Goal: Transaction & Acquisition: Purchase product/service

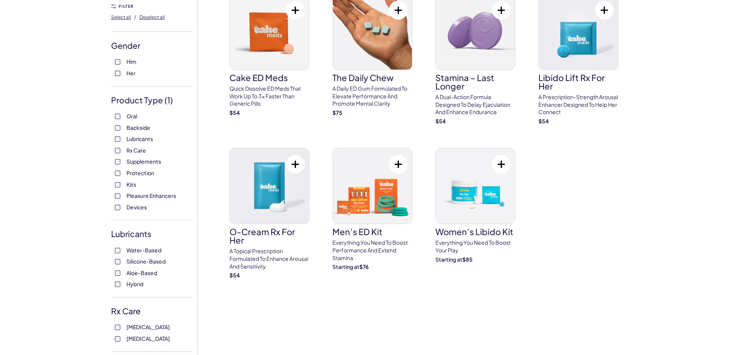
scroll to position [77, 0]
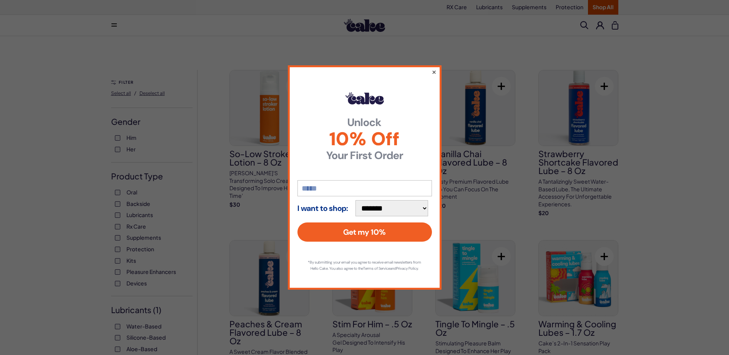
click at [432, 68] on button "×" at bounding box center [433, 71] width 5 height 9
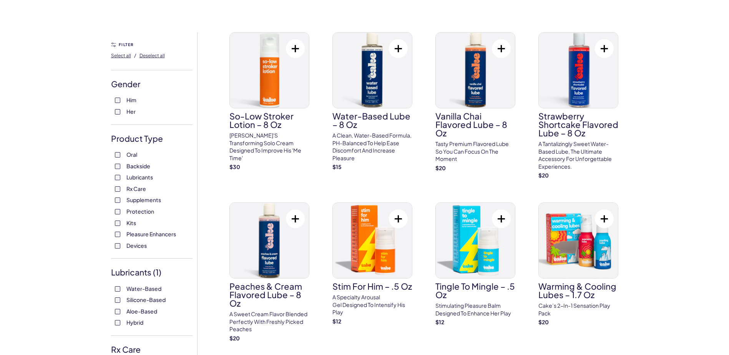
scroll to position [154, 0]
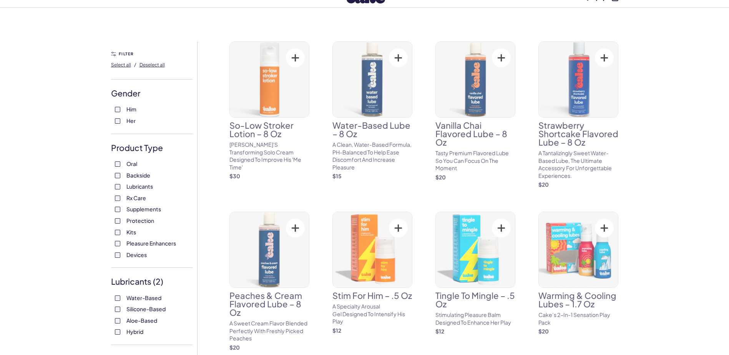
scroll to position [77, 0]
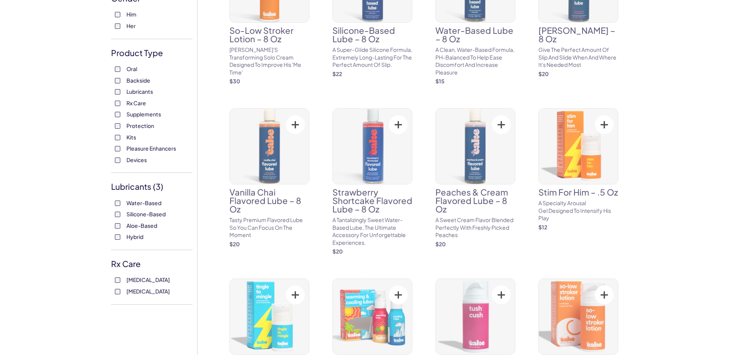
scroll to position [154, 0]
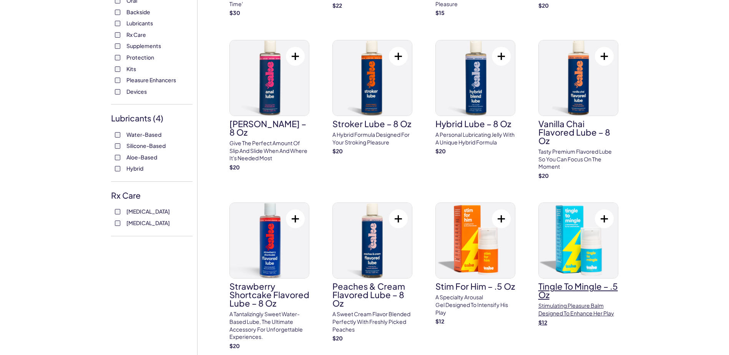
scroll to position [192, 0]
click at [260, 143] on p "Give the perfect amount of slip and slide when and where it's needed most" at bounding box center [269, 150] width 80 height 23
click at [367, 133] on p "A hybrid formula designed for your stroking pleasure" at bounding box center [372, 138] width 80 height 15
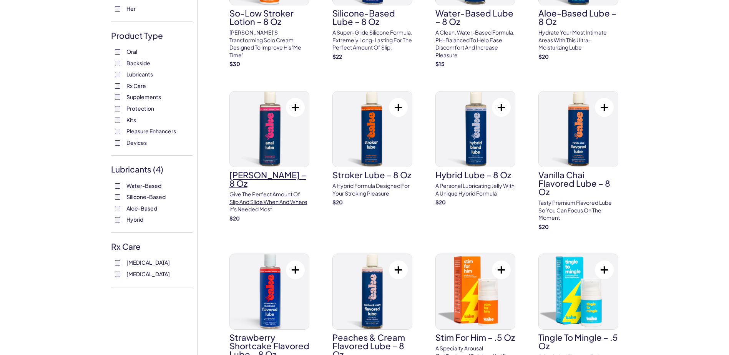
scroll to position [154, 0]
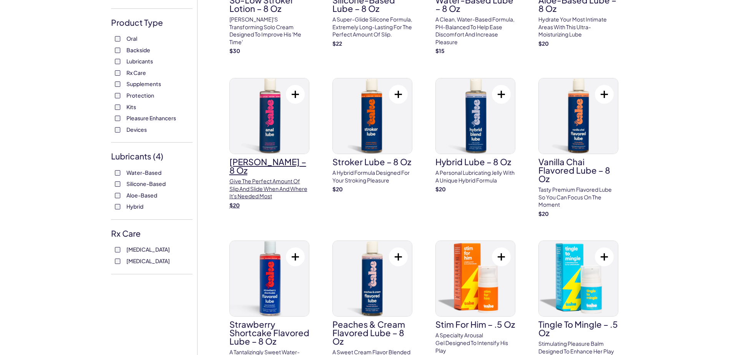
click at [275, 159] on h3 "Anal Lube – 8 oz" at bounding box center [269, 165] width 80 height 17
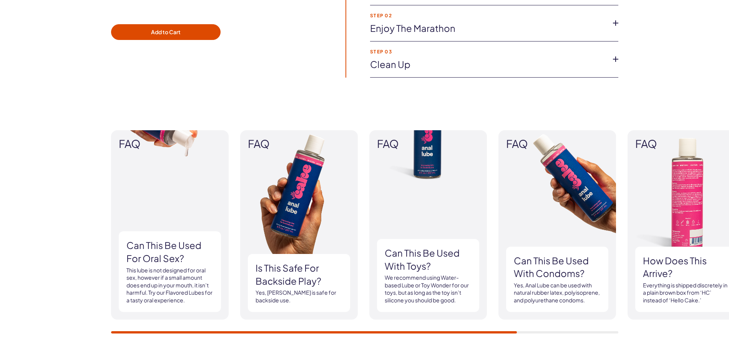
scroll to position [615, 0]
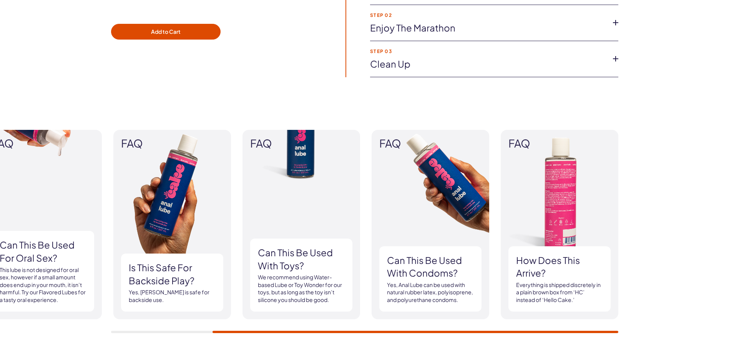
click at [505, 335] on div "FAQ Can this be used for oral sex? This lube is not designed for oral sex, howe…" at bounding box center [364, 231] width 729 height 249
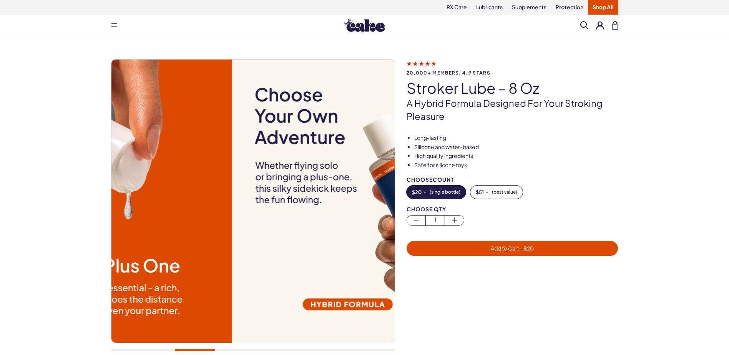
click at [378, 244] on img at bounding box center [373, 201] width 283 height 283
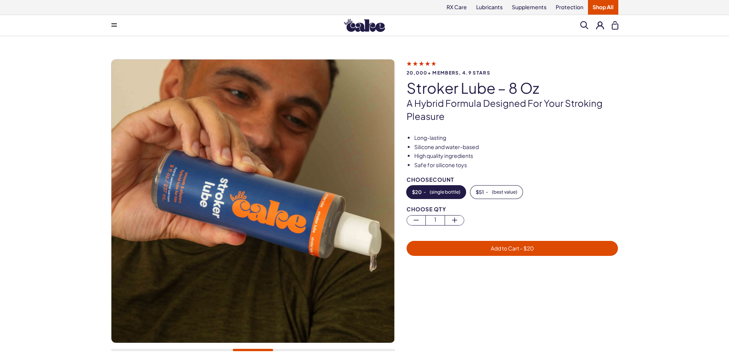
click at [411, 225] on div "20,000+ members, 4.9 stars Stroker Lube – 8 oz A hybrid formula designed for yo…" at bounding box center [364, 209] width 507 height 300
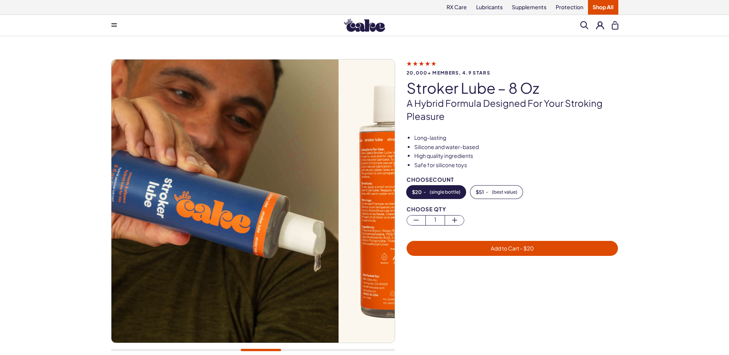
click at [213, 197] on img at bounding box center [197, 201] width 283 height 283
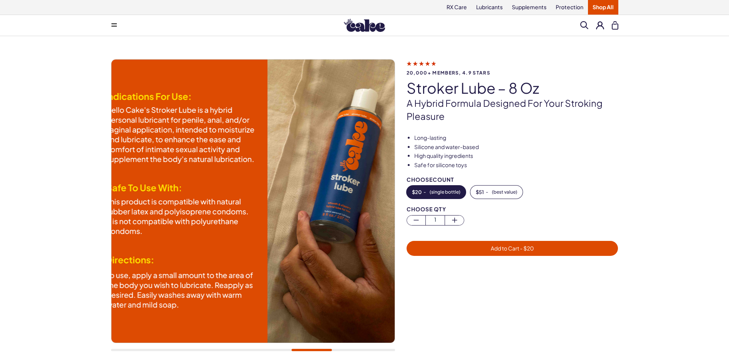
click at [198, 189] on img at bounding box center [125, 201] width 283 height 283
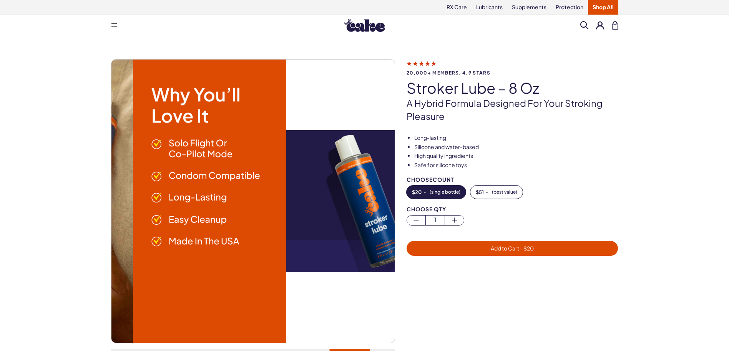
click at [196, 188] on img at bounding box center [144, 201] width 283 height 283
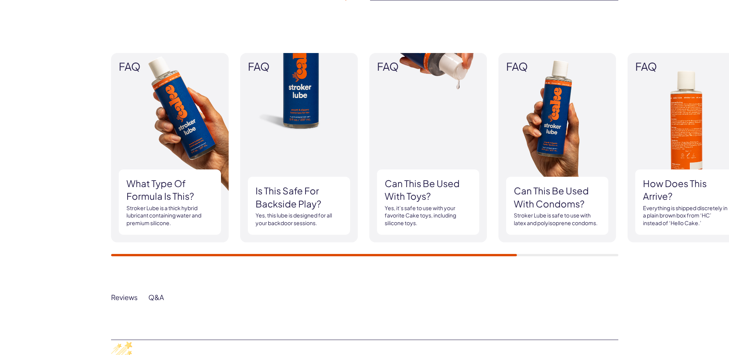
scroll to position [922, 0]
